Goal: Information Seeking & Learning: Learn about a topic

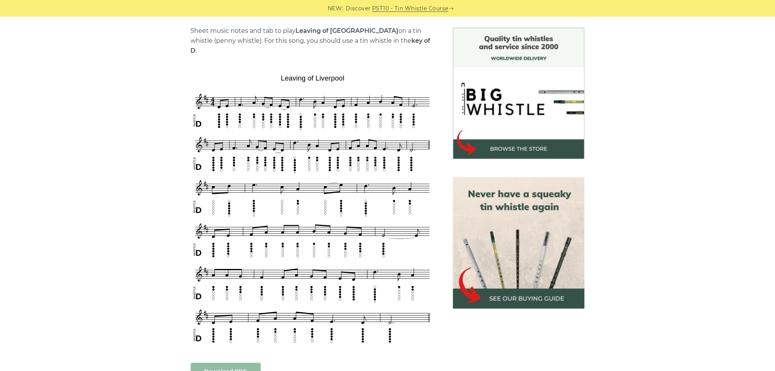
scroll to position [204, 0]
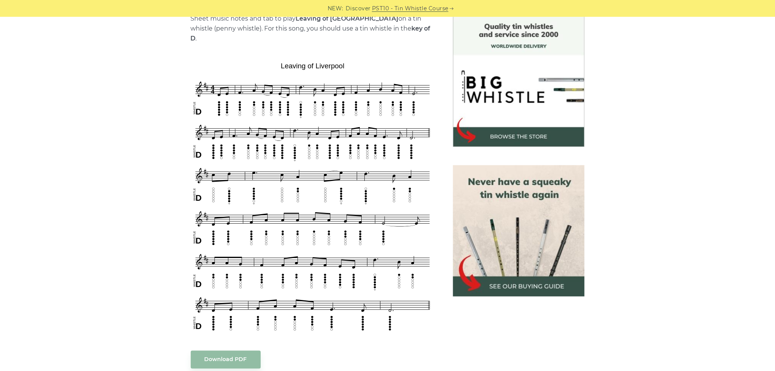
scroll to position [204, 0]
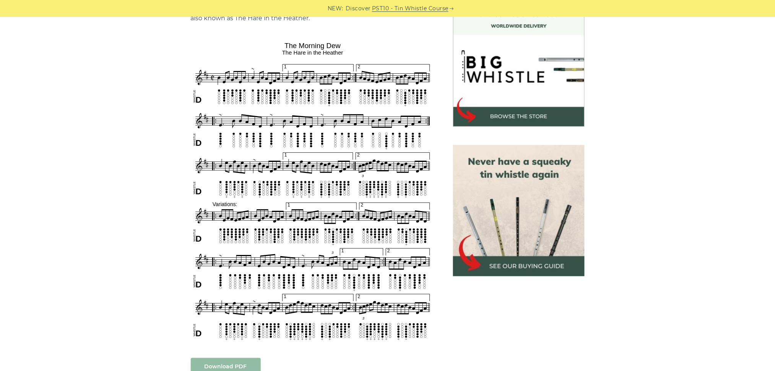
scroll to position [224, 0]
